Goal: Task Accomplishment & Management: Complete application form

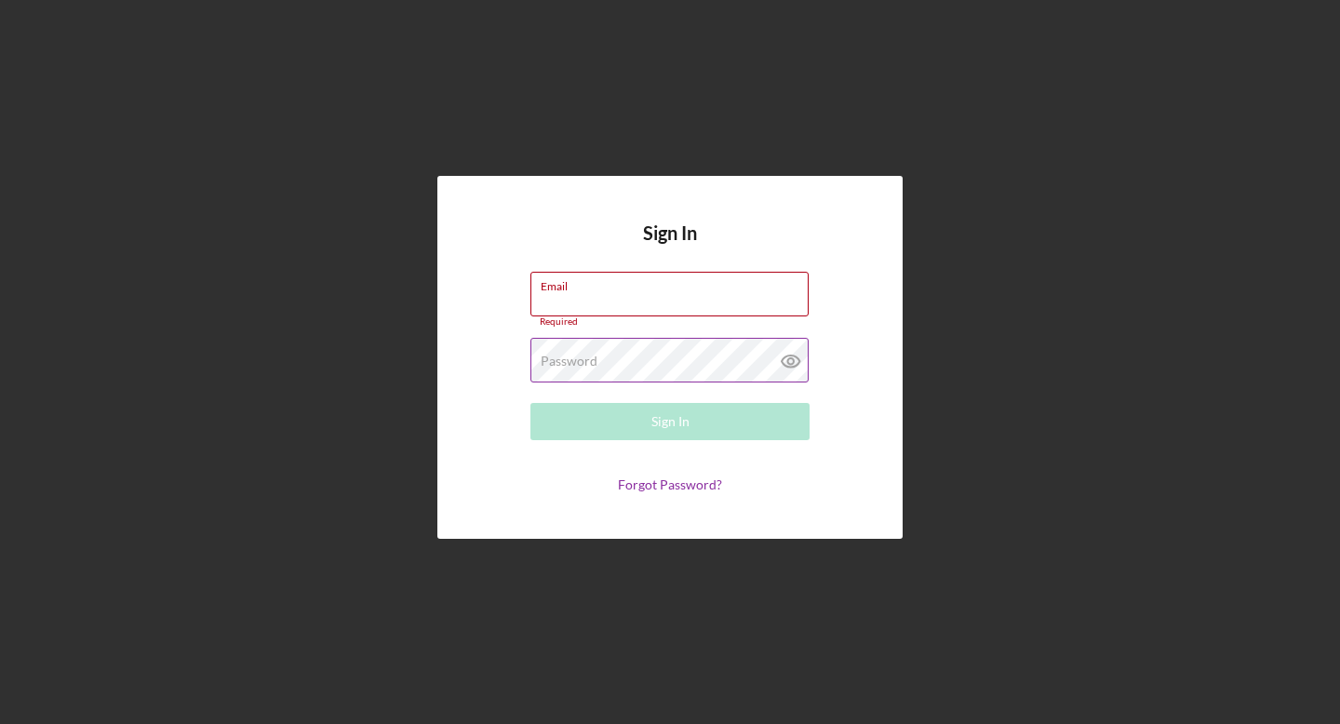
type input "[EMAIL_ADDRESS][DOMAIN_NAME]"
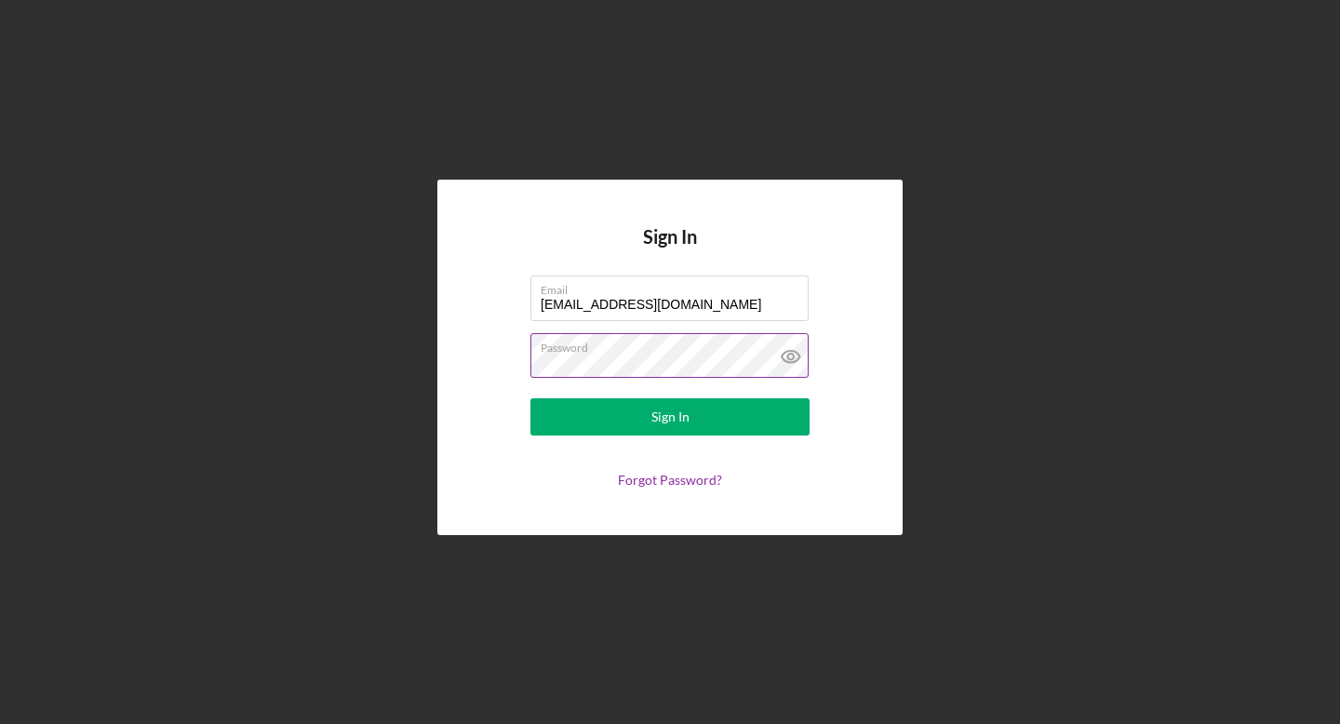
click at [531, 398] on button "Sign In" at bounding box center [670, 416] width 279 height 37
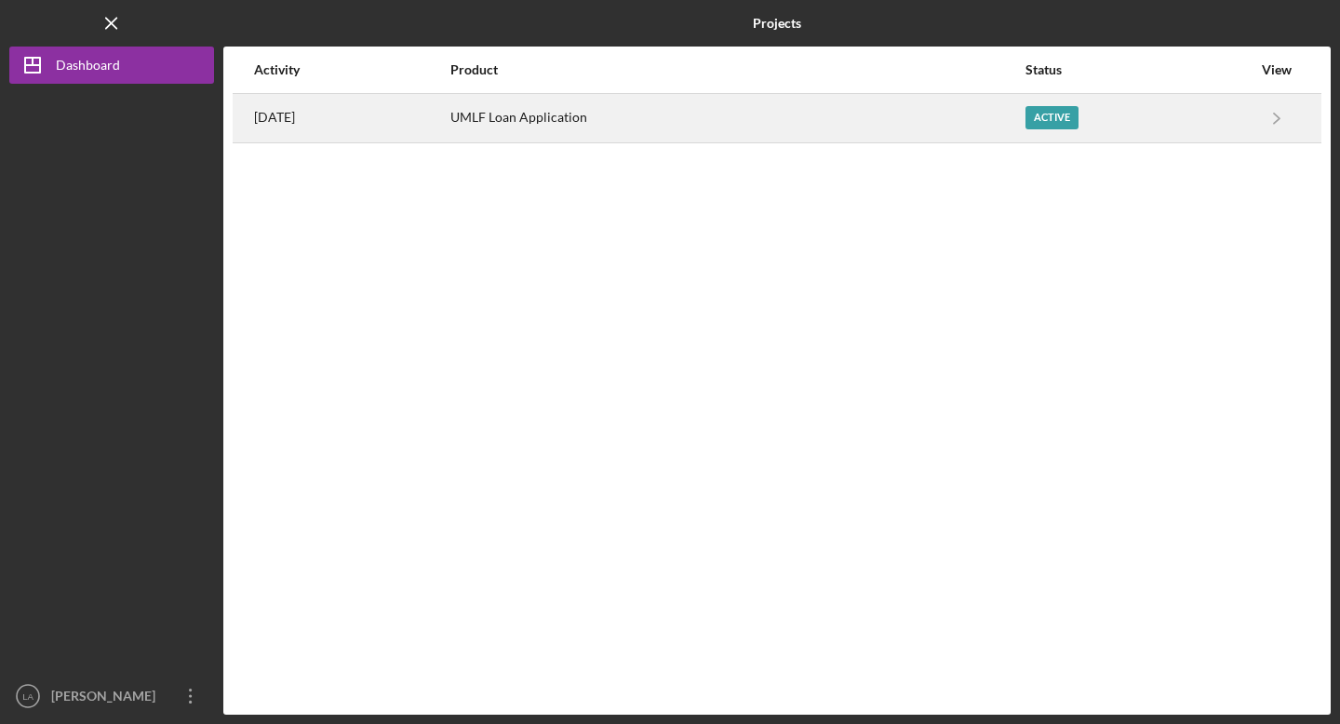
click at [585, 121] on div "UMLF Loan Application" at bounding box center [737, 118] width 573 height 47
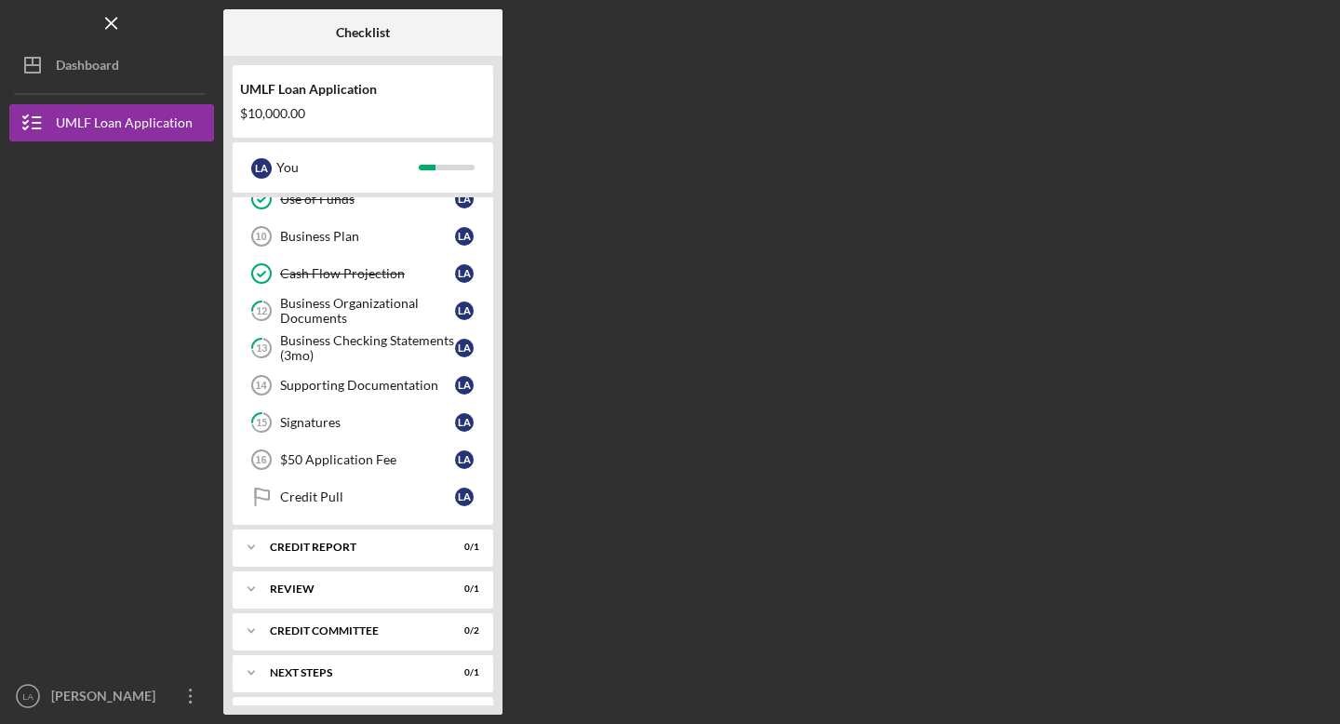
scroll to position [391, 0]
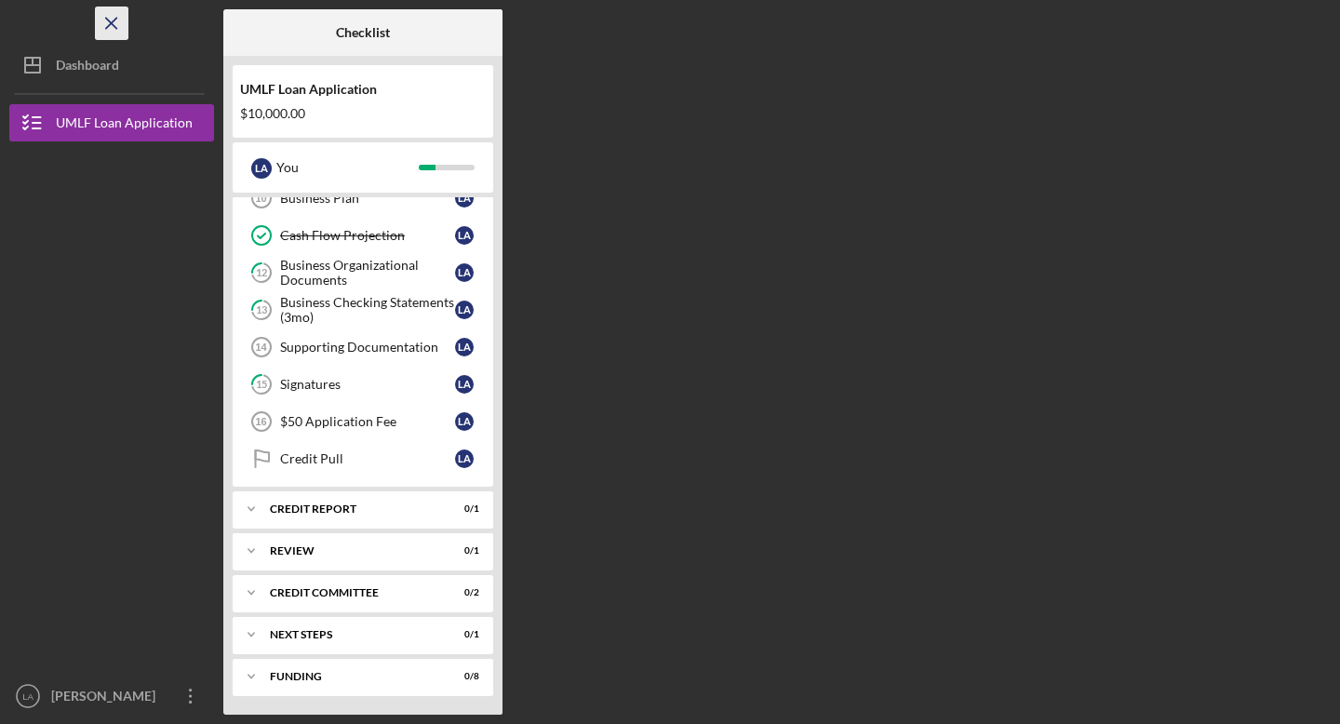
click at [117, 21] on icon "Icon/Menu Close" at bounding box center [112, 24] width 42 height 42
